Goal: Browse casually

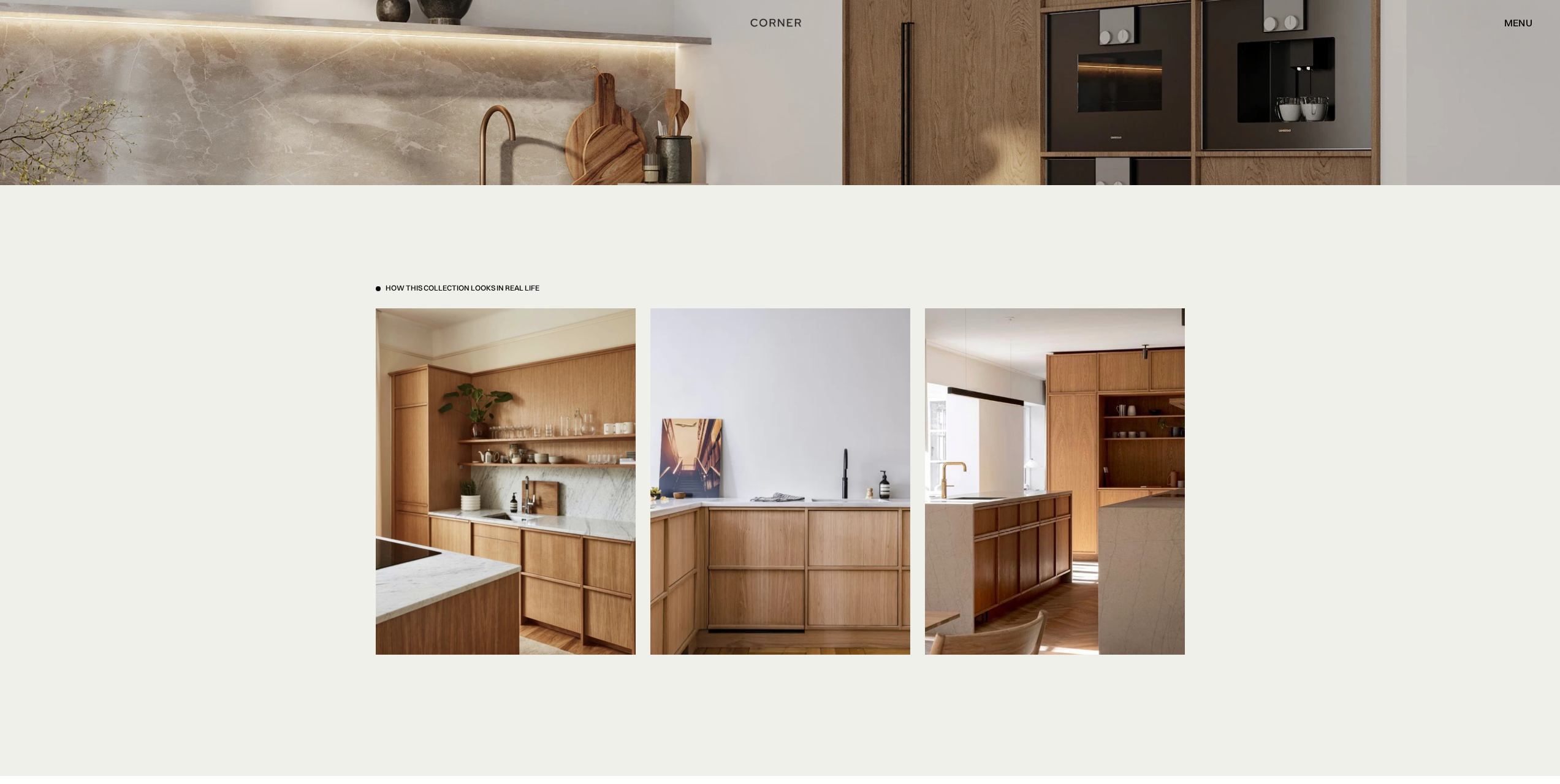
scroll to position [2758, 0]
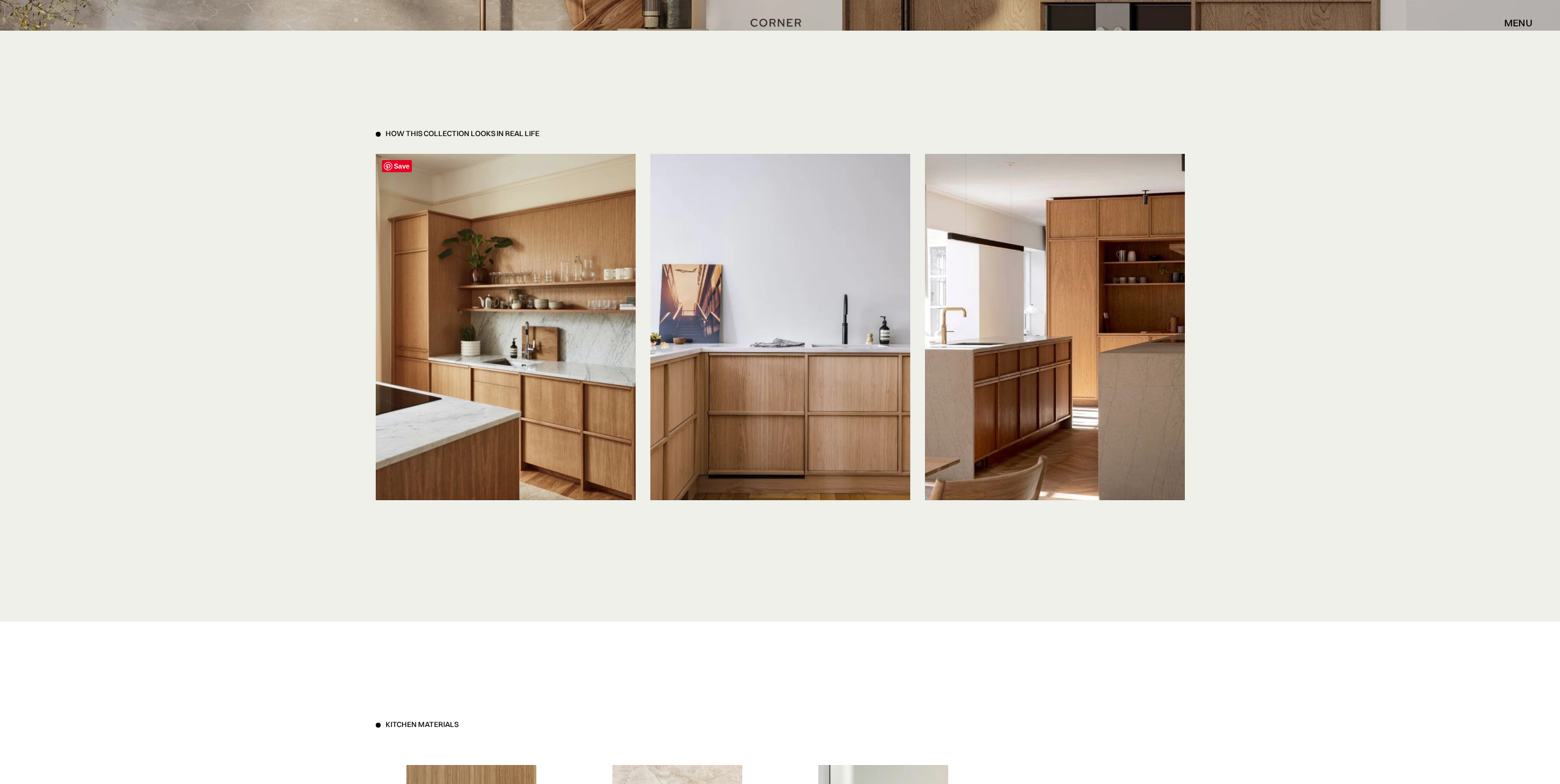
click at [528, 306] on img at bounding box center [505, 327] width 260 height 346
click at [1109, 289] on img at bounding box center [1055, 327] width 260 height 346
click at [1031, 287] on img at bounding box center [1055, 327] width 260 height 346
click at [1026, 351] on img at bounding box center [1055, 327] width 260 height 346
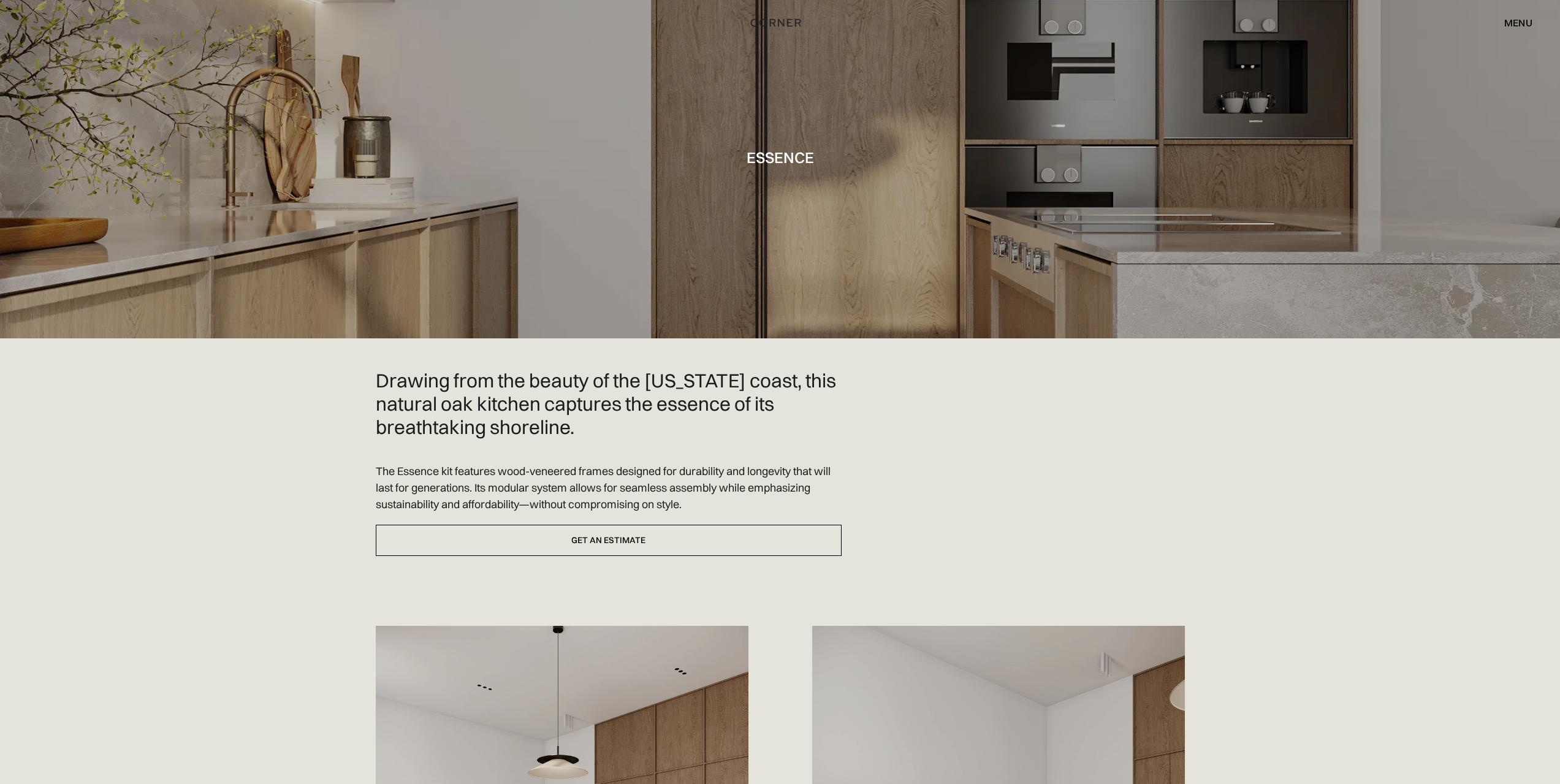
scroll to position [0, 0]
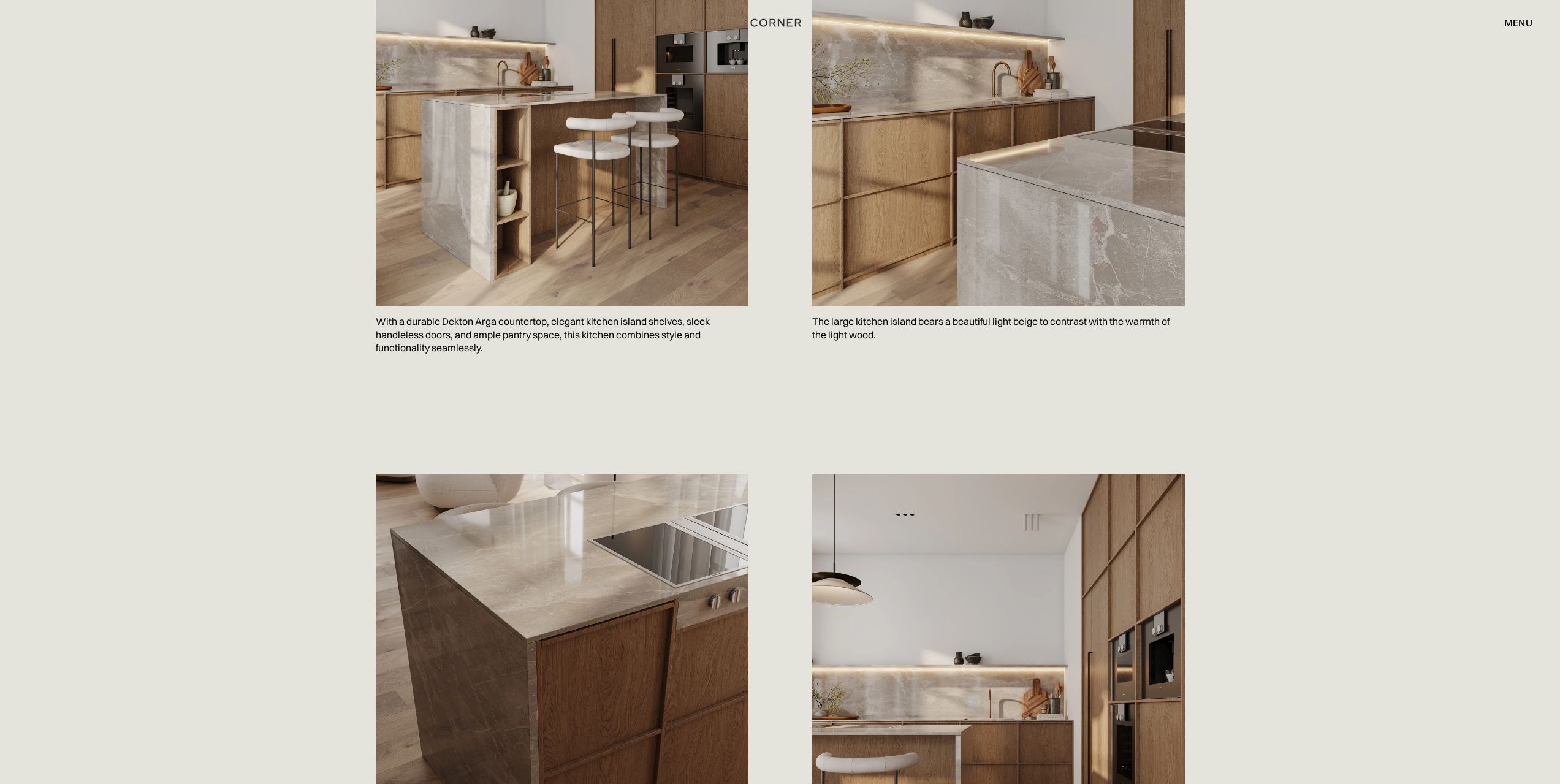
scroll to position [817, 0]
click at [686, 287] on img at bounding box center [562, 71] width 372 height 466
click at [730, 236] on img at bounding box center [562, 71] width 372 height 466
click at [935, 198] on img at bounding box center [998, 71] width 372 height 466
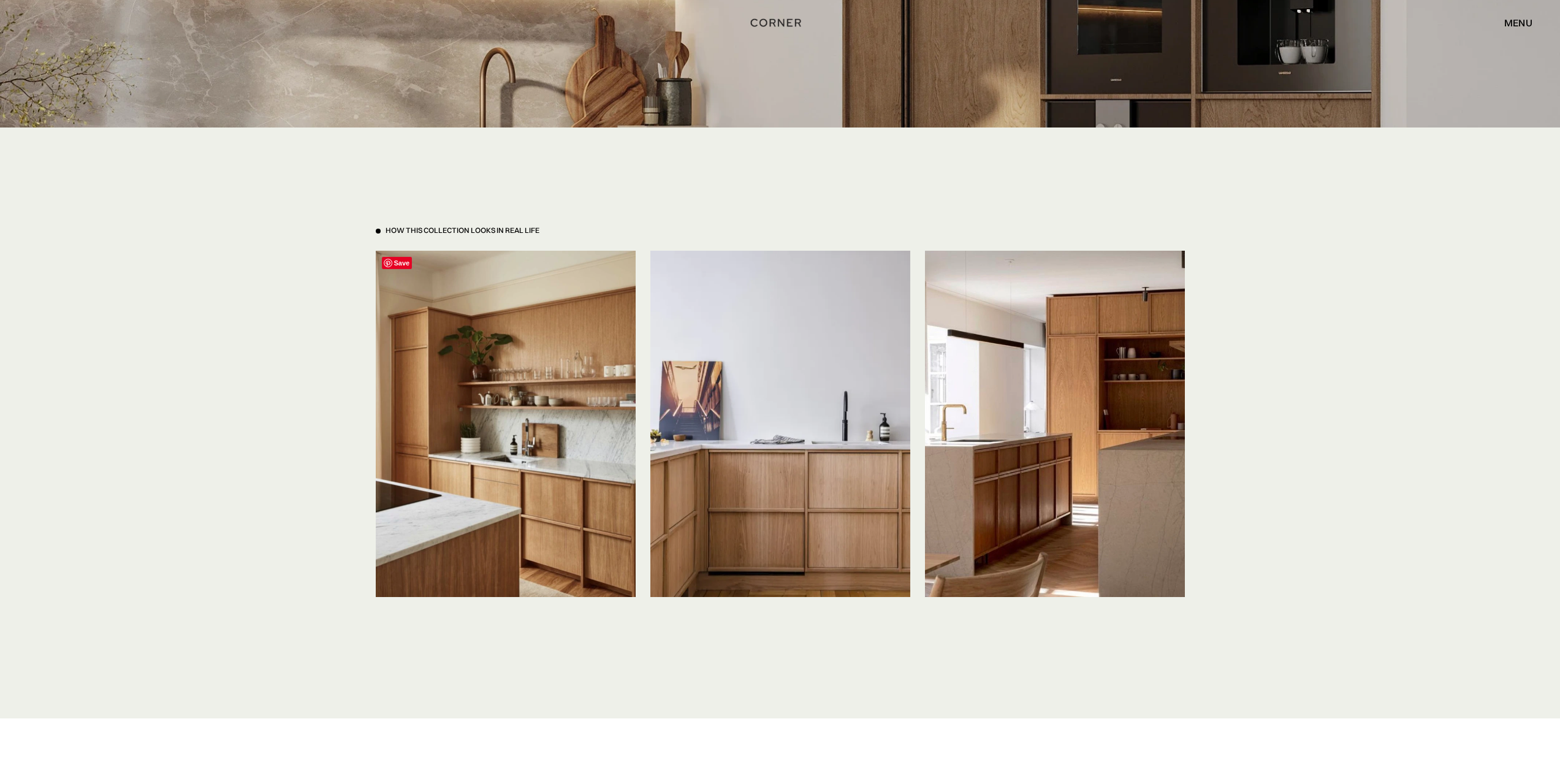
scroll to position [2656, 0]
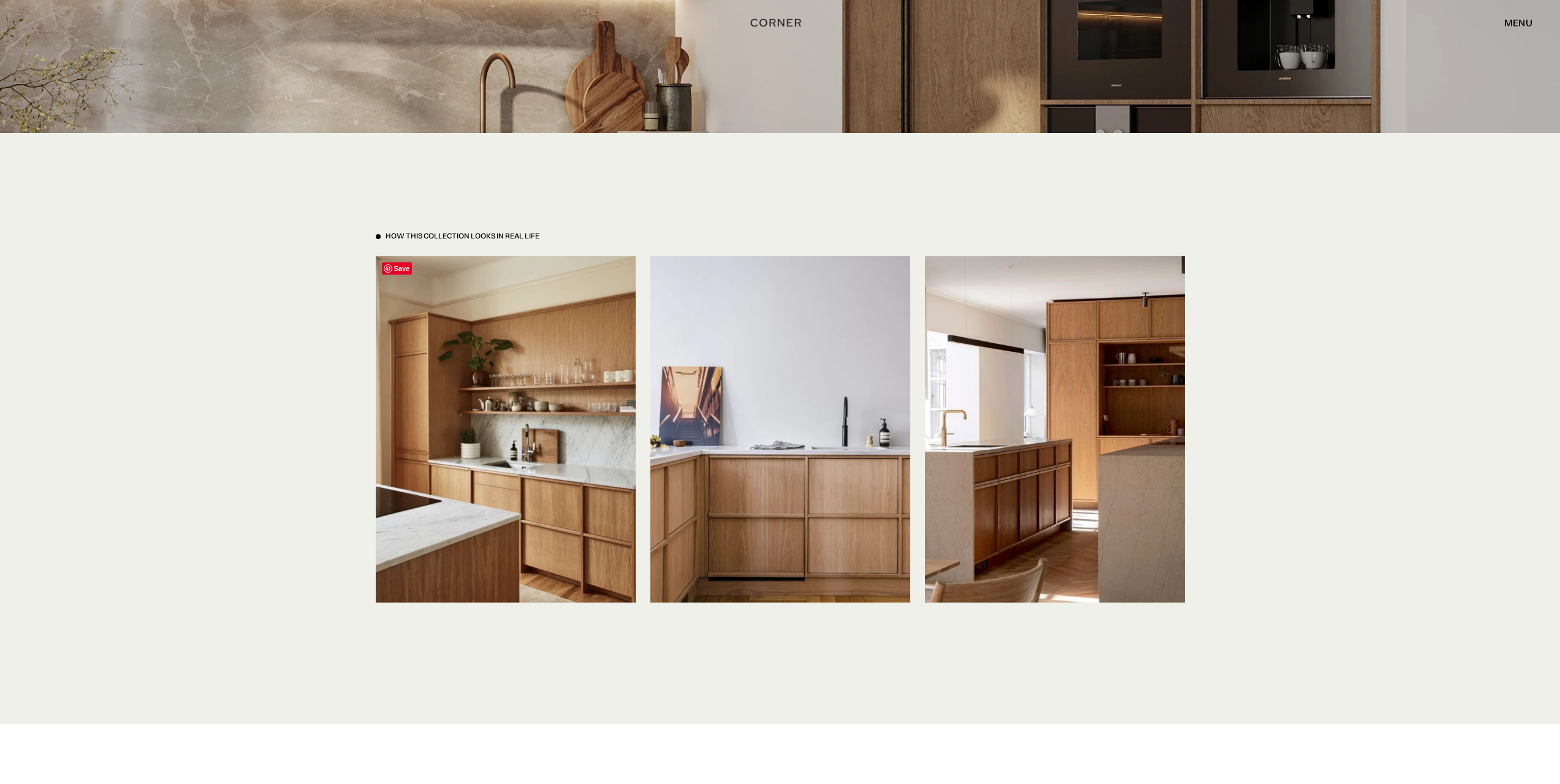
click at [538, 311] on img at bounding box center [505, 429] width 260 height 346
click at [555, 323] on img at bounding box center [505, 429] width 260 height 346
click at [787, 345] on img at bounding box center [780, 429] width 260 height 346
click at [538, 362] on img at bounding box center [505, 429] width 260 height 346
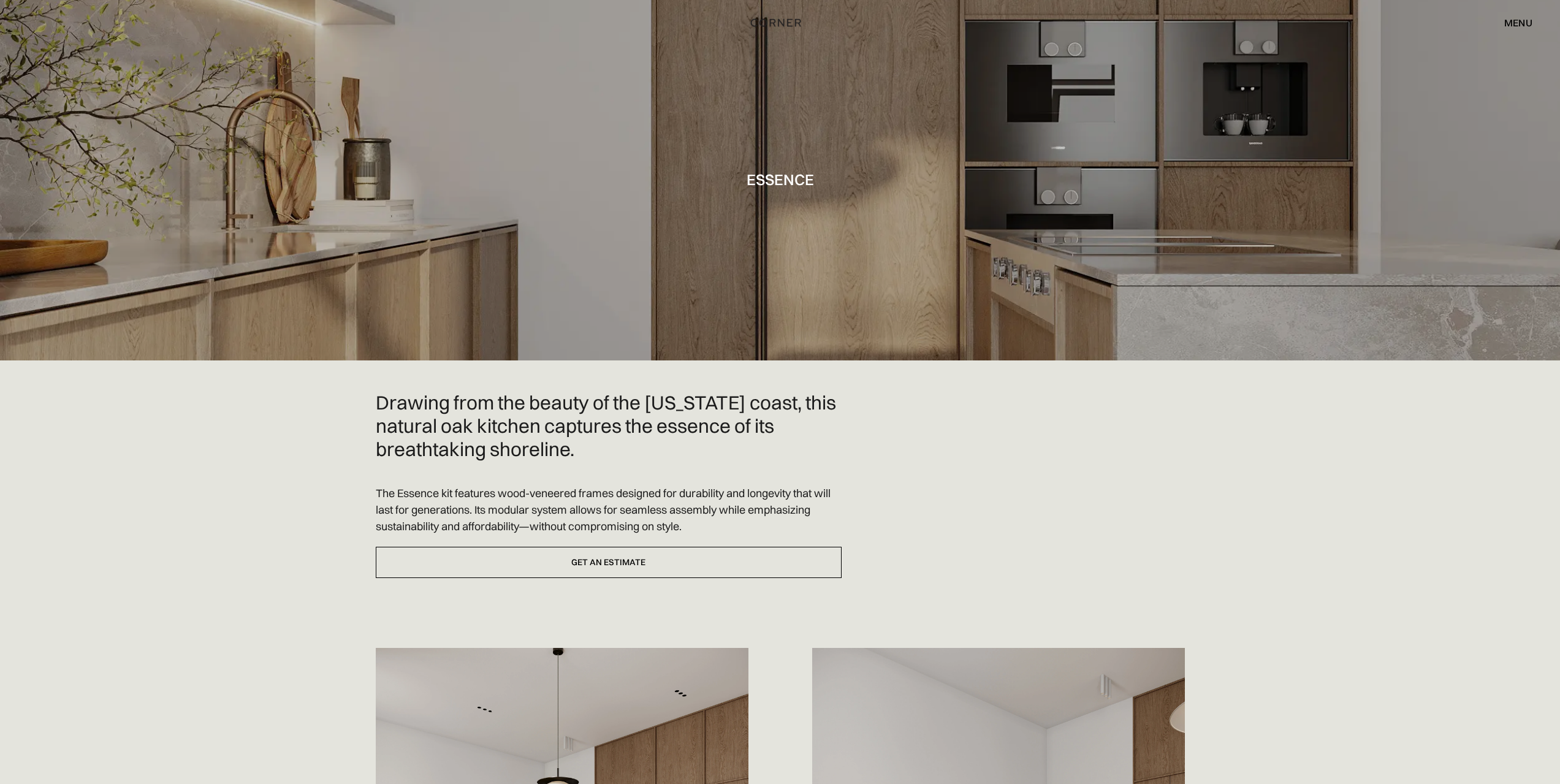
scroll to position [0, 0]
